Goal: Task Accomplishment & Management: Manage account settings

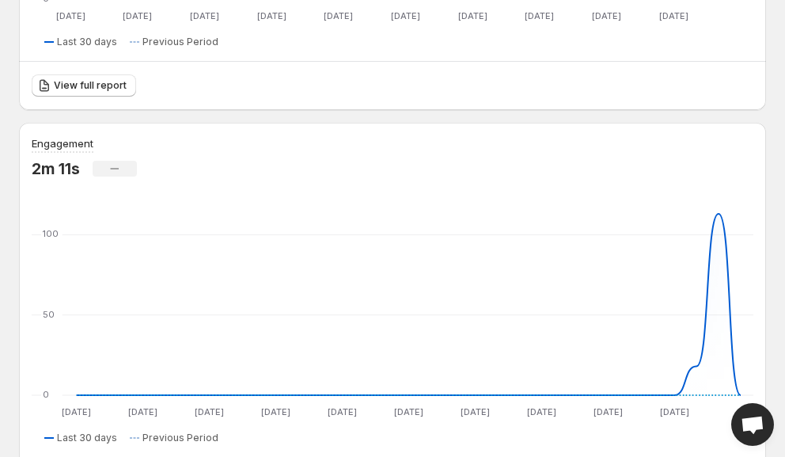
scroll to position [533, 0]
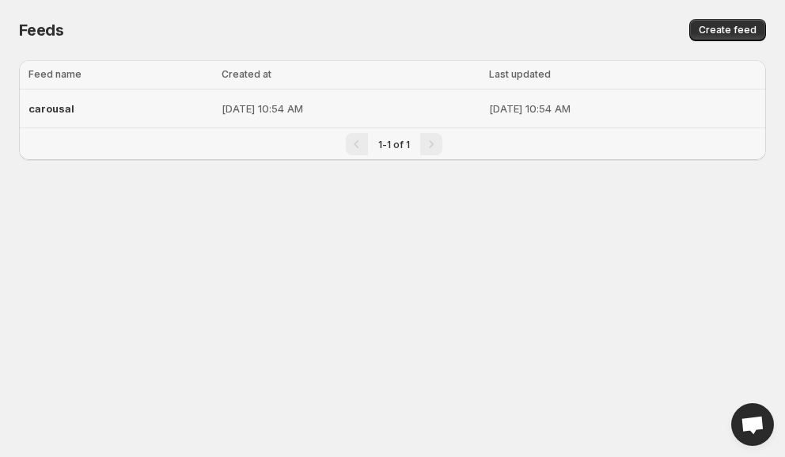
click at [115, 108] on div "carousal" at bounding box center [120, 108] width 184 height 28
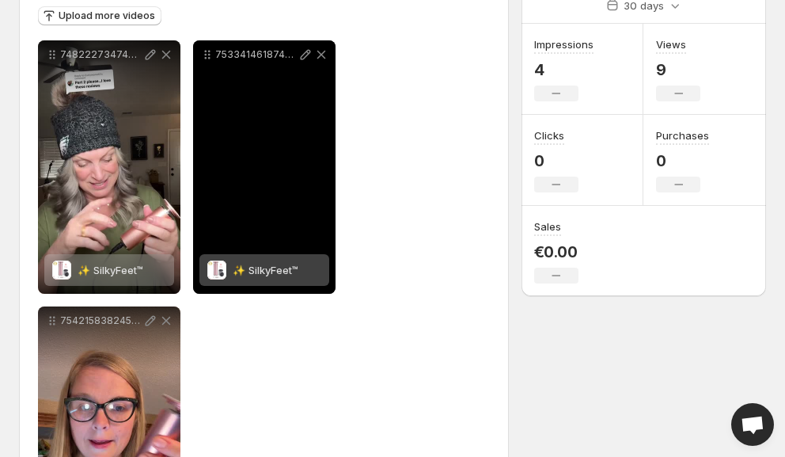
scroll to position [218, 0]
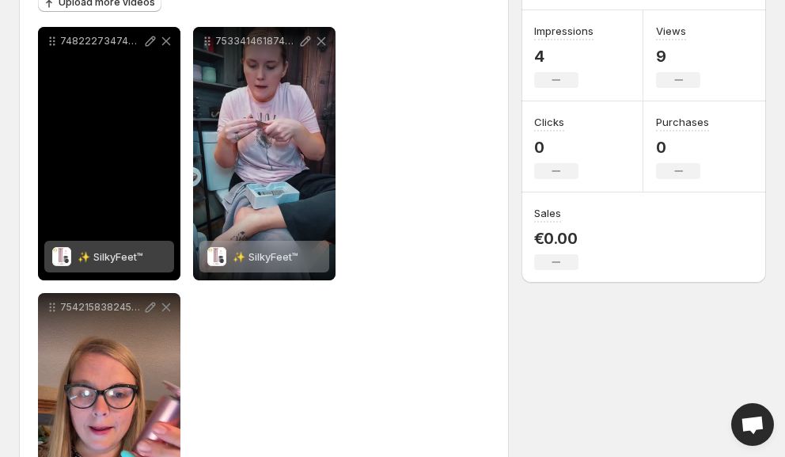
click at [114, 258] on span "✨ SilkyFeet™" at bounding box center [111, 256] width 66 height 13
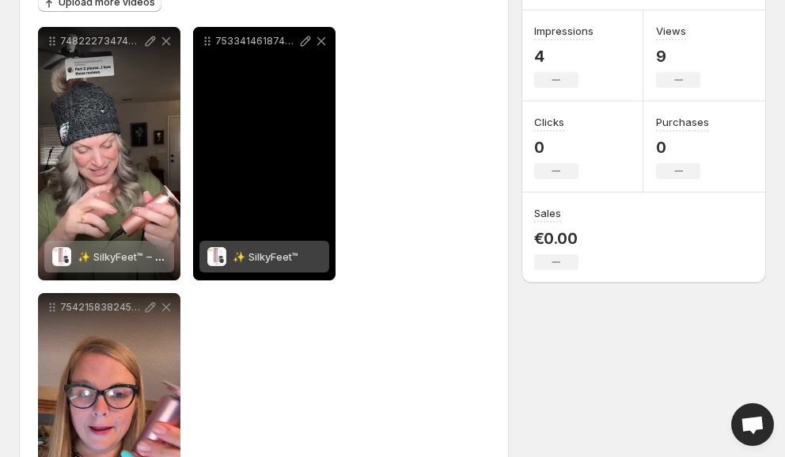
click at [246, 256] on span "✨ SilkyFeet™" at bounding box center [266, 256] width 66 height 13
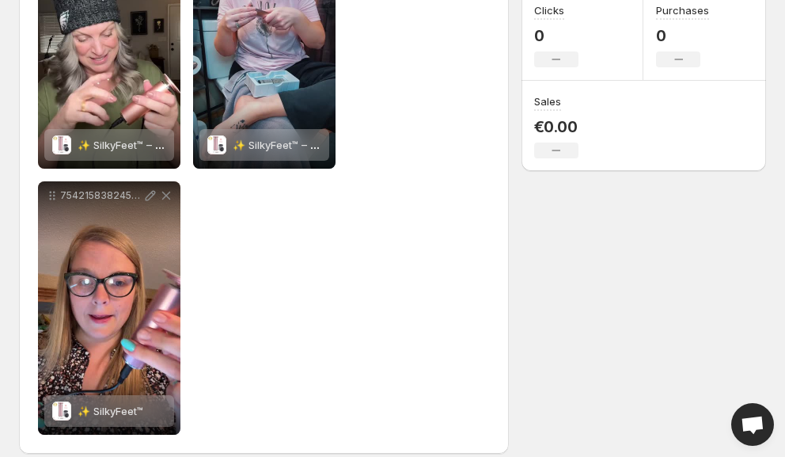
scroll to position [343, 0]
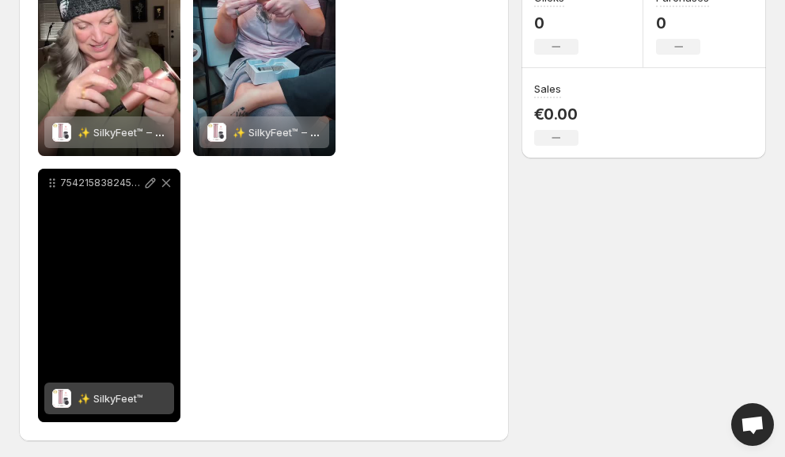
click at [90, 402] on span "✨ SilkyFeet™" at bounding box center [111, 398] width 66 height 13
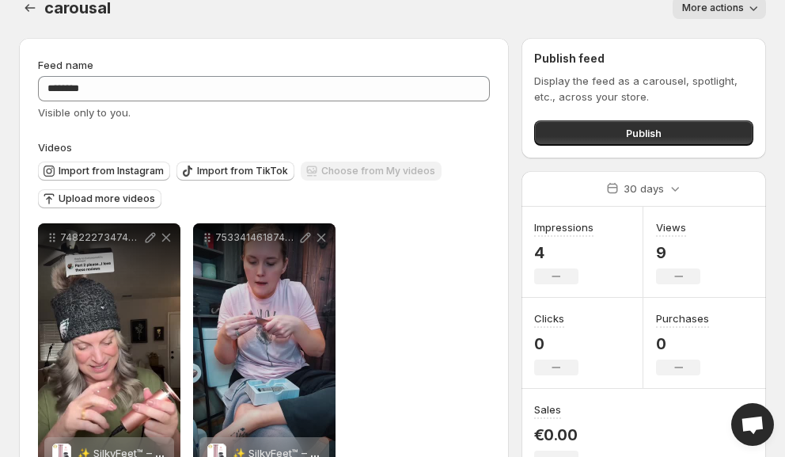
scroll to position [26, 0]
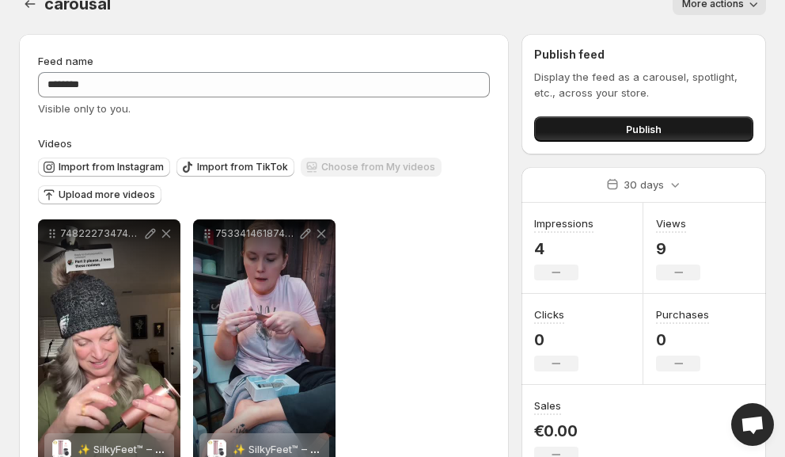
click at [592, 131] on button "Publish" at bounding box center [643, 128] width 219 height 25
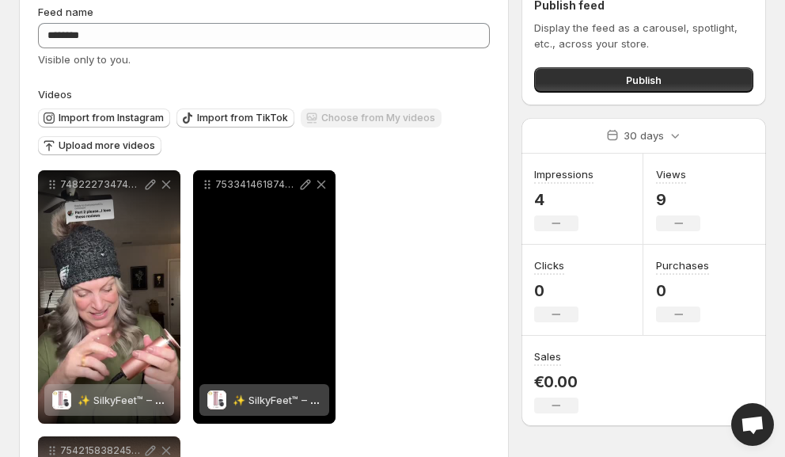
scroll to position [0, 0]
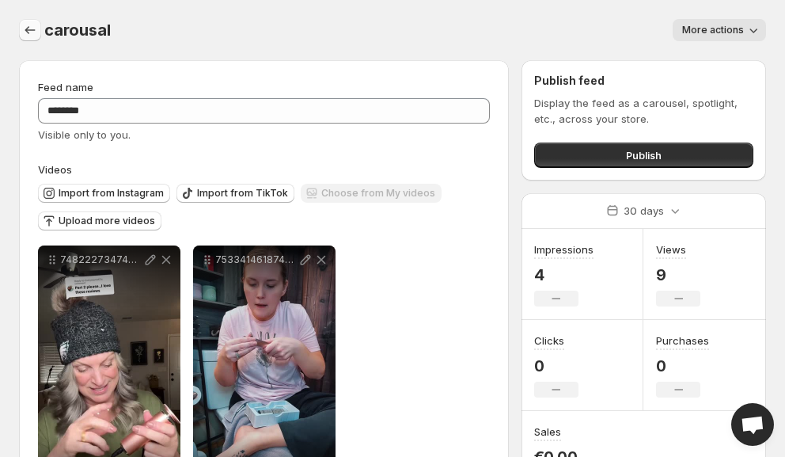
click at [30, 36] on icon "Settings" at bounding box center [30, 30] width 16 height 16
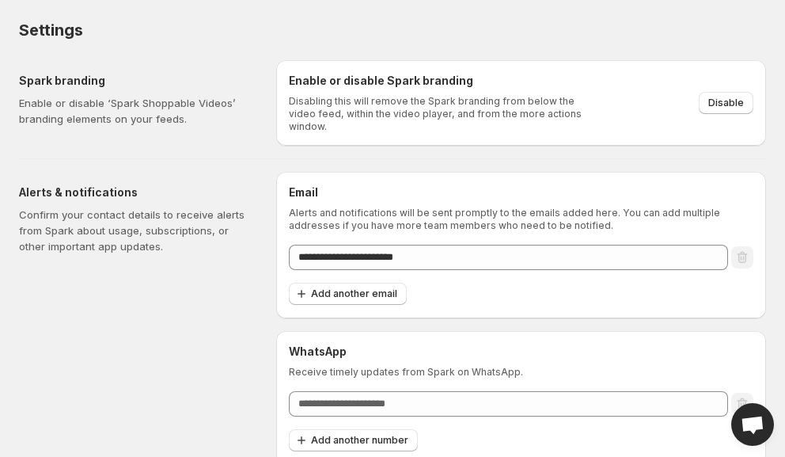
scroll to position [2, 0]
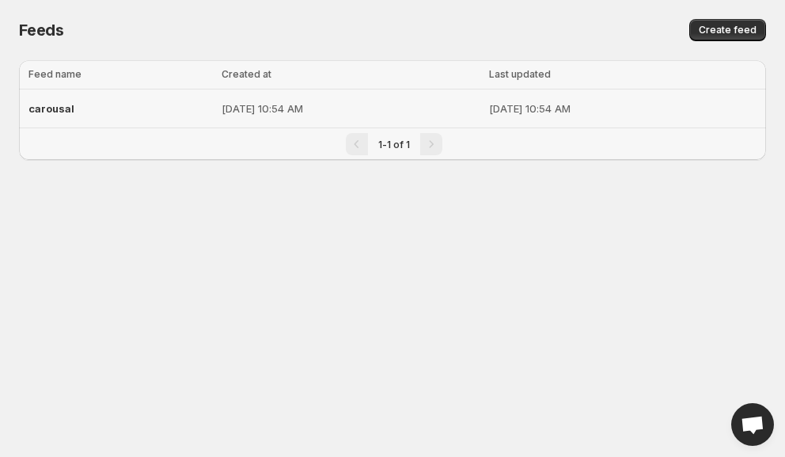
click at [434, 107] on p "[DATE] 10:54 AM" at bounding box center [351, 109] width 258 height 16
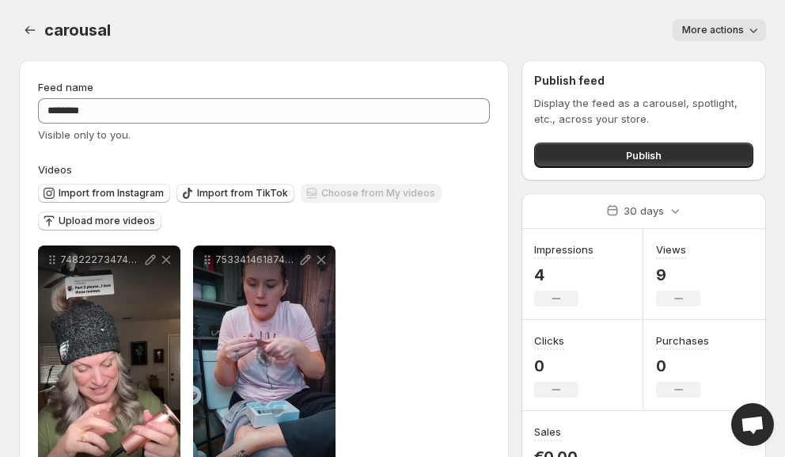
click at [723, 32] on span "More actions" at bounding box center [713, 30] width 62 height 13
click at [399, 93] on div "Feed name" at bounding box center [264, 87] width 452 height 16
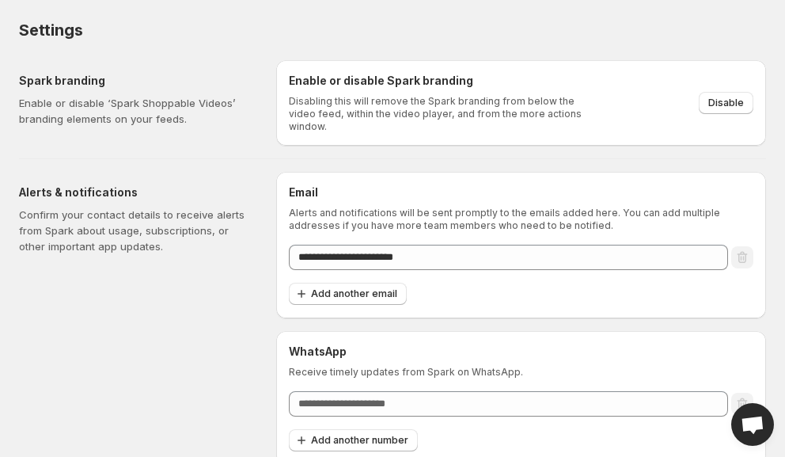
scroll to position [2, 0]
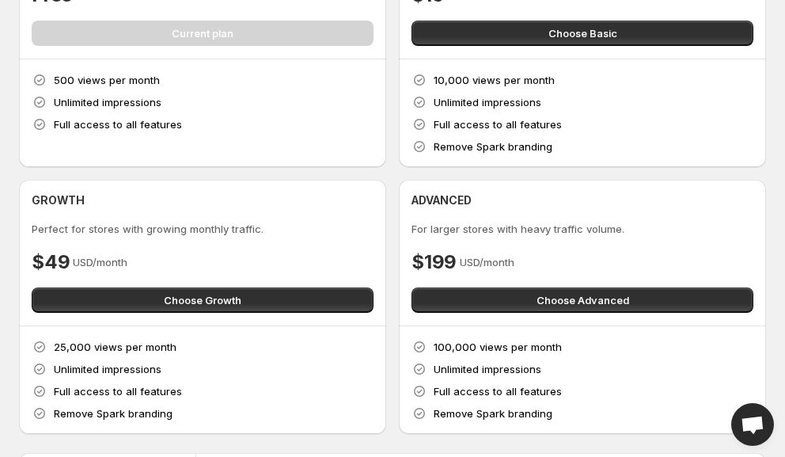
scroll to position [152, 0]
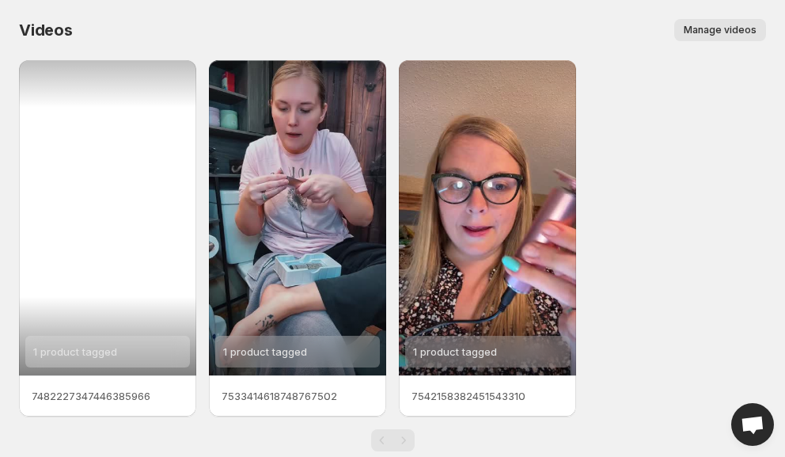
click at [124, 231] on div "1 product tagged" at bounding box center [107, 217] width 177 height 315
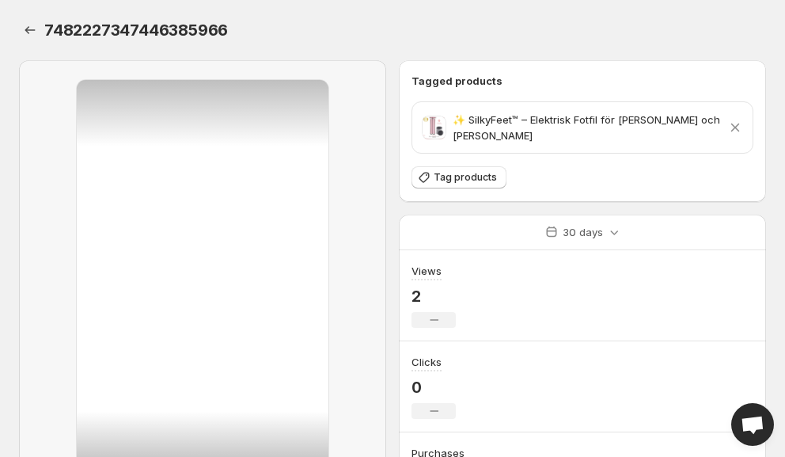
click at [735, 127] on icon at bounding box center [735, 127] width 9 height 9
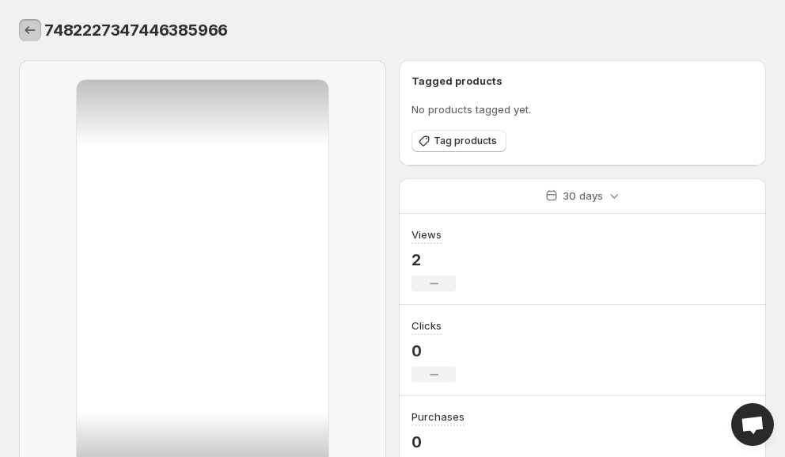
click at [26, 32] on icon "Settings" at bounding box center [30, 30] width 16 height 16
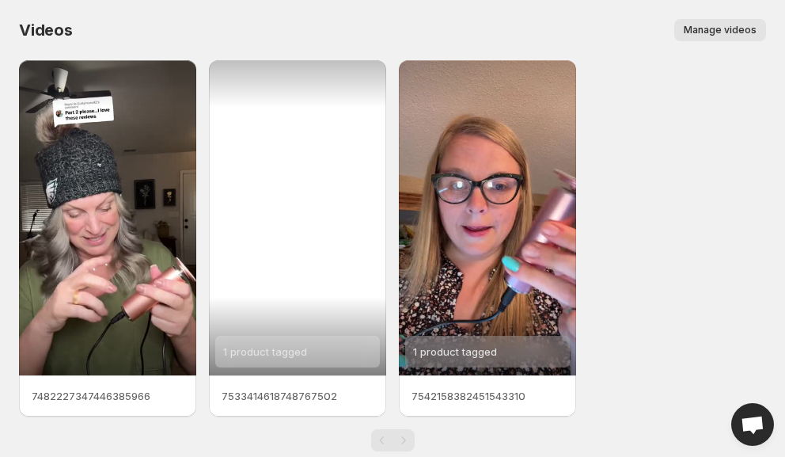
click at [321, 292] on div "1 product tagged" at bounding box center [297, 217] width 177 height 315
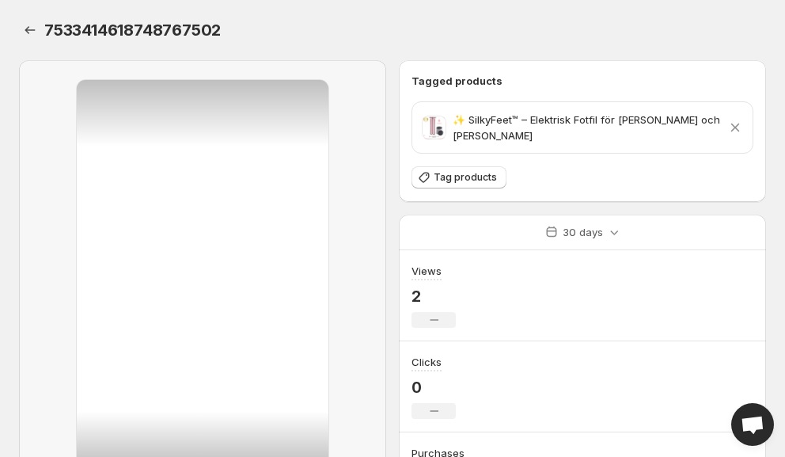
click at [739, 127] on icon at bounding box center [735, 128] width 16 height 16
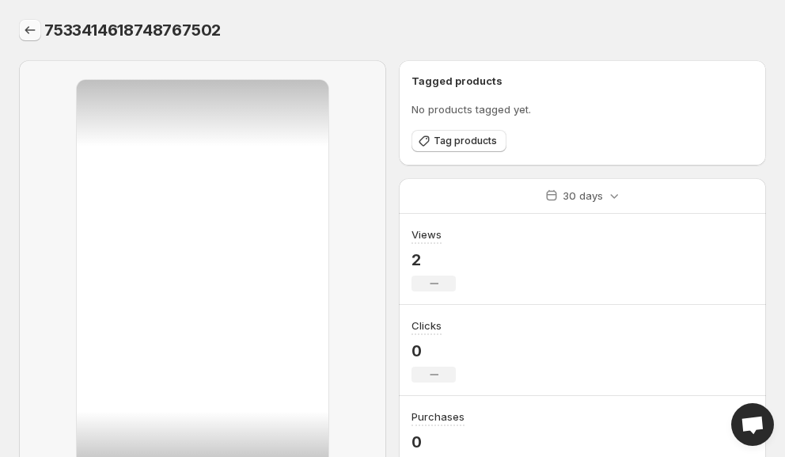
click at [25, 31] on icon "Settings" at bounding box center [30, 30] width 16 height 16
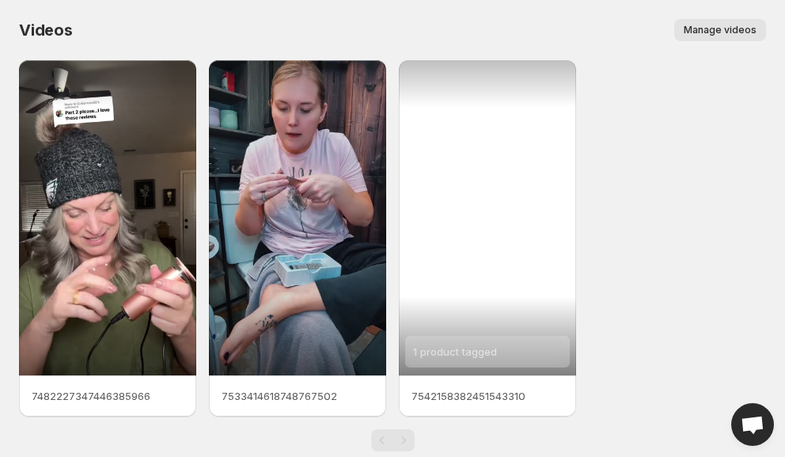
click at [522, 264] on div "1 product tagged" at bounding box center [487, 217] width 177 height 315
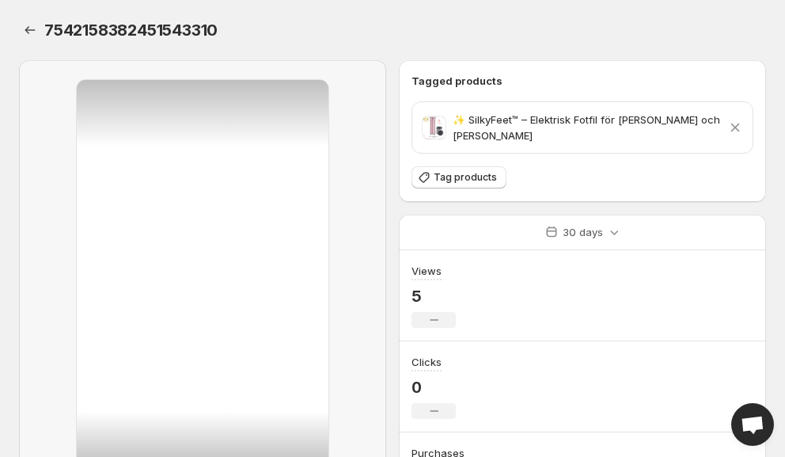
click at [735, 123] on icon at bounding box center [735, 128] width 16 height 16
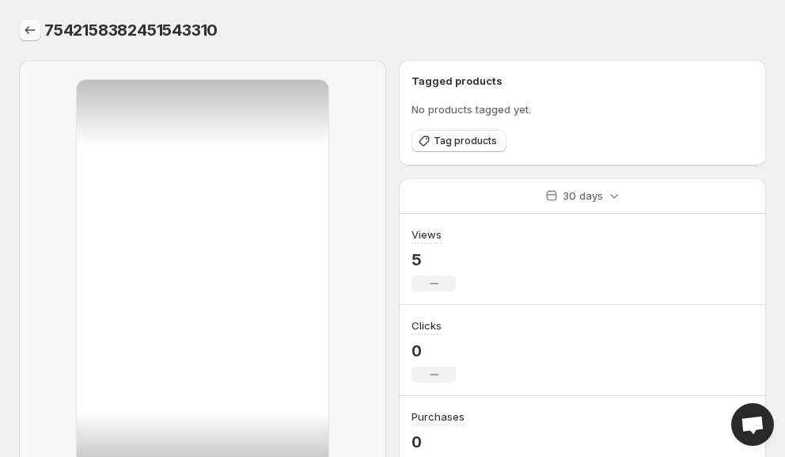
click at [26, 22] on button "Settings" at bounding box center [30, 30] width 22 height 22
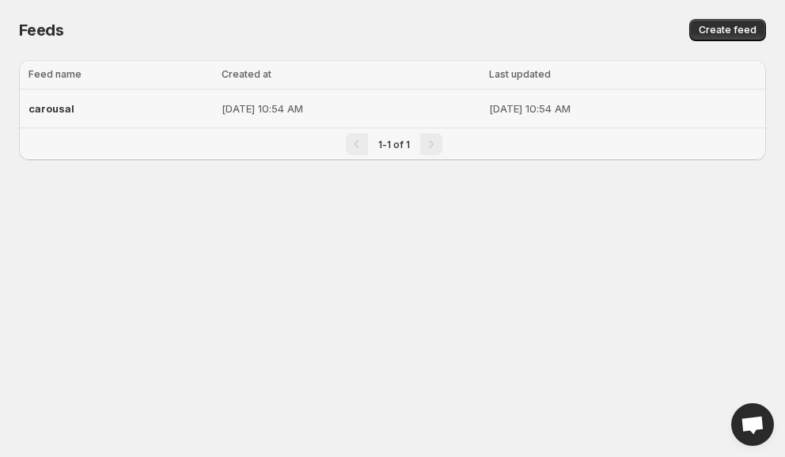
click at [276, 108] on p "[DATE] 10:54 AM" at bounding box center [351, 109] width 258 height 16
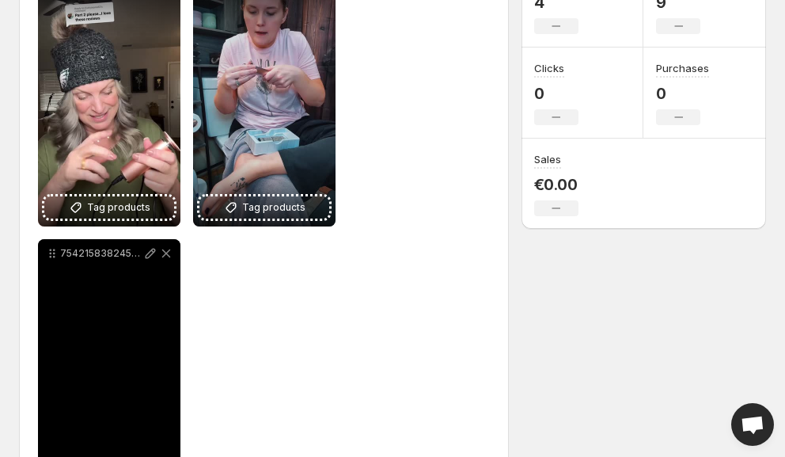
scroll to position [347, 0]
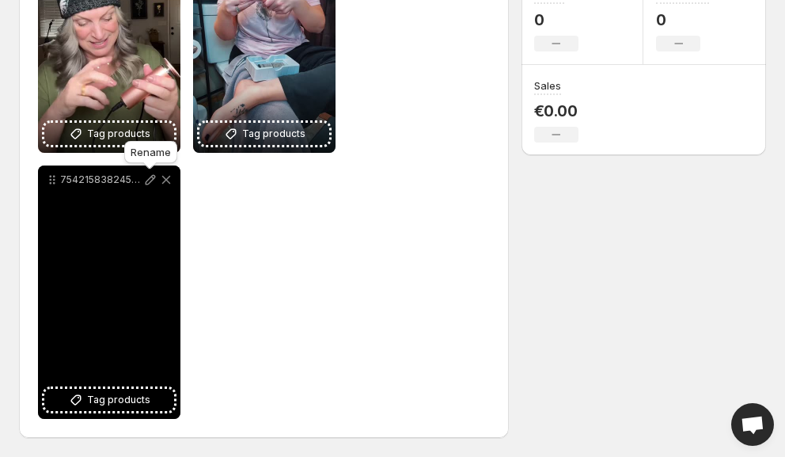
click at [150, 178] on icon at bounding box center [151, 180] width 10 height 10
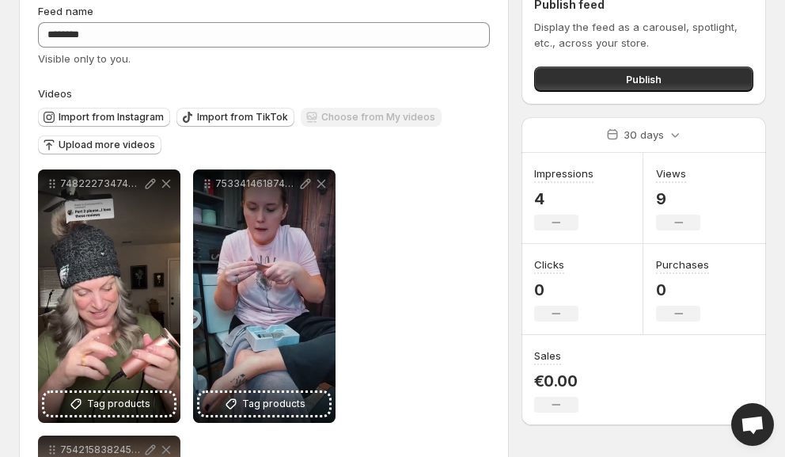
scroll to position [0, 0]
